Goal: Book appointment/travel/reservation

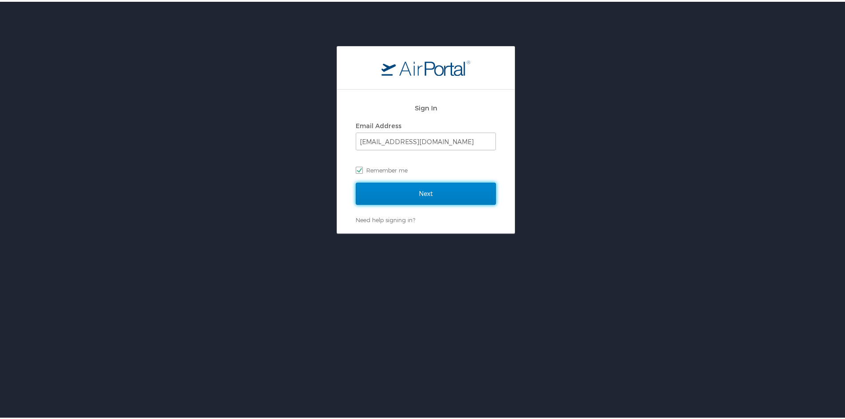
click at [429, 196] on input "Next" at bounding box center [426, 192] width 140 height 22
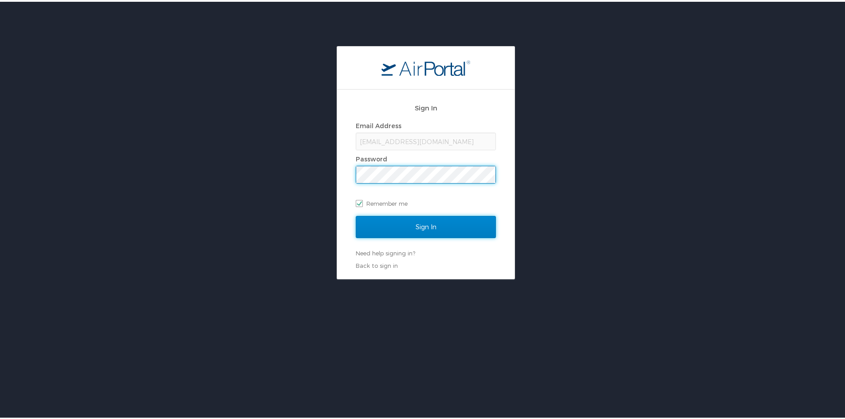
click at [429, 227] on input "Sign In" at bounding box center [426, 225] width 140 height 22
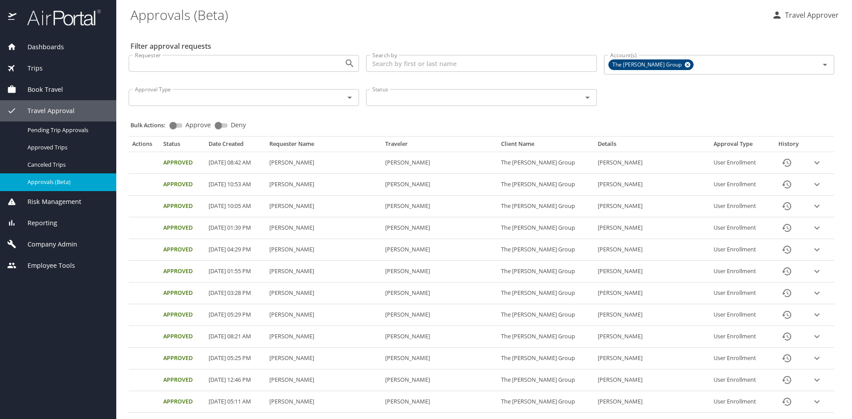
click at [62, 90] on span "Book Travel" at bounding box center [39, 90] width 47 height 10
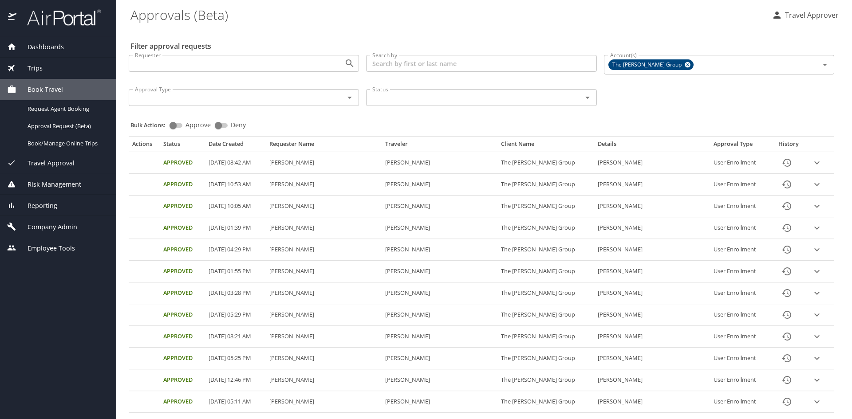
click at [52, 69] on div "Trips" at bounding box center [58, 68] width 102 height 10
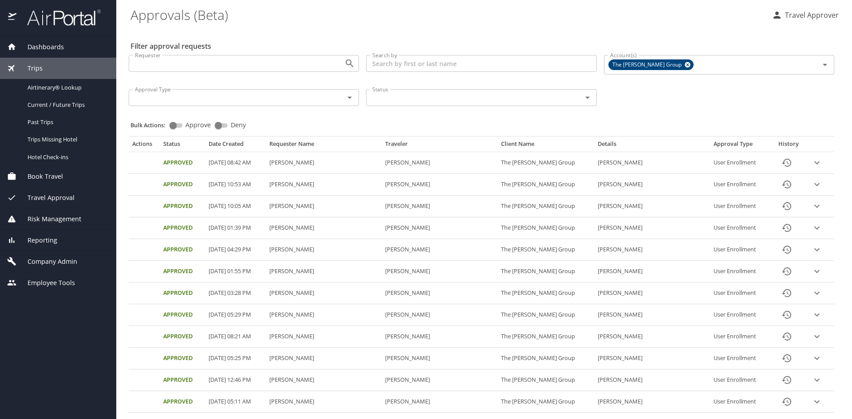
click at [54, 175] on span "Book Travel" at bounding box center [39, 177] width 47 height 10
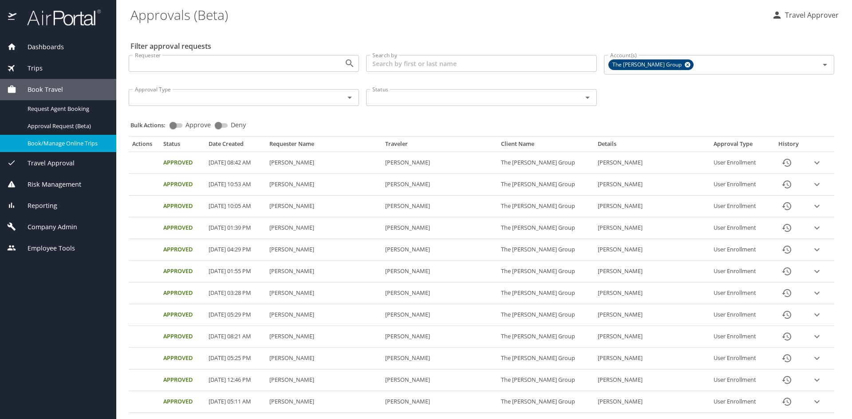
click at [89, 145] on span "Book/Manage Online Trips" at bounding box center [67, 143] width 78 height 8
